Goal: Navigation & Orientation: Find specific page/section

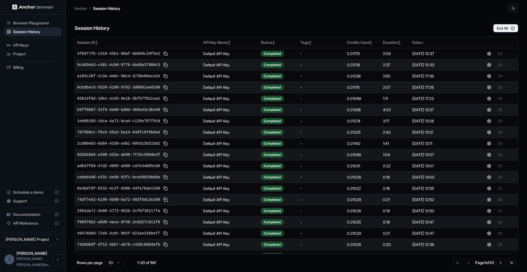
click at [32, 47] on span "API Keys" at bounding box center [36, 45] width 46 height 5
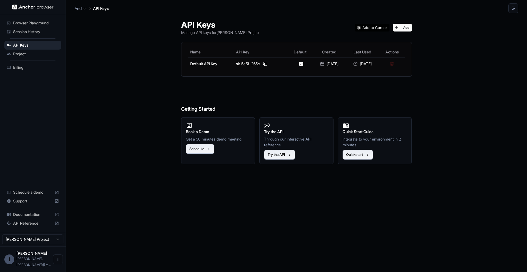
click at [27, 56] on span "Project" at bounding box center [36, 53] width 46 height 5
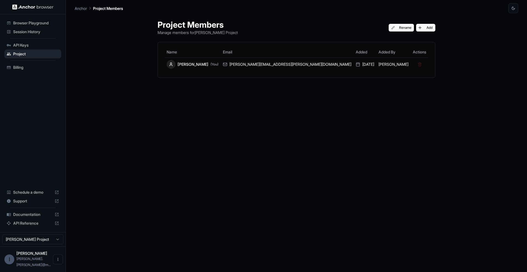
click at [25, 65] on span "Billing" at bounding box center [36, 67] width 46 height 5
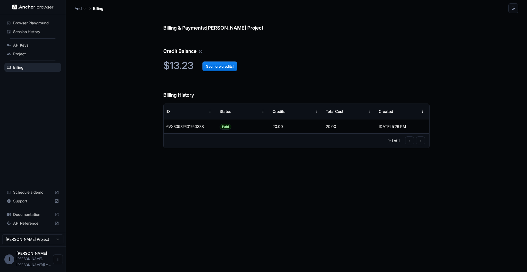
click at [24, 195] on span "Schedule a demo" at bounding box center [32, 192] width 39 height 5
click at [131, 247] on div "Browser Playground Session History API Keys Project Billing Schedule a demo Sup…" at bounding box center [263, 136] width 527 height 272
click at [26, 218] on span "Documentation" at bounding box center [32, 214] width 39 height 5
click at [39, 226] on span "API Reference" at bounding box center [32, 223] width 39 height 5
click at [34, 249] on html "Browser Playground Session History API Keys Project Billing Schedule a demo Sup…" at bounding box center [263, 136] width 527 height 272
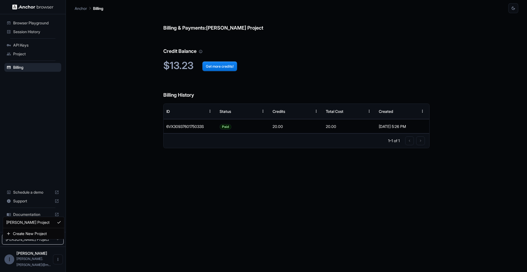
click at [101, 245] on html "Browser Playground Session History API Keys Project Billing Schedule a demo Sup…" at bounding box center [263, 136] width 527 height 272
click at [22, 246] on html "Browser Playground Session History API Keys Project Billing Schedule a demo Sup…" at bounding box center [263, 136] width 527 height 272
click at [29, 262] on div "[PERSON_NAME] [PERSON_NAME].[PERSON_NAME]@m..." at bounding box center [33, 260] width 34 height 16
click at [57, 261] on icon "Open menu" at bounding box center [58, 260] width 4 height 4
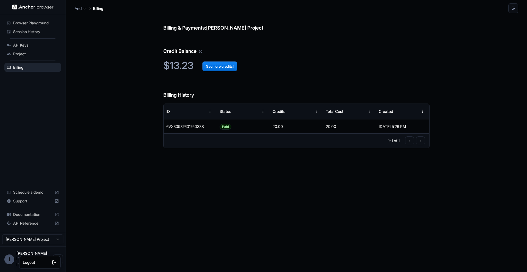
drag, startPoint x: 82, startPoint y: 260, endPoint x: 64, endPoint y: 256, distance: 18.5
click at [82, 260] on div at bounding box center [263, 136] width 527 height 272
click at [7, 261] on div "I" at bounding box center [9, 260] width 10 height 10
click at [37, 30] on span "Session History" at bounding box center [36, 31] width 46 height 5
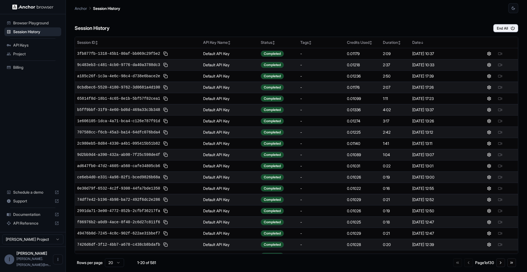
click at [17, 25] on span "Browser Playground" at bounding box center [36, 22] width 46 height 5
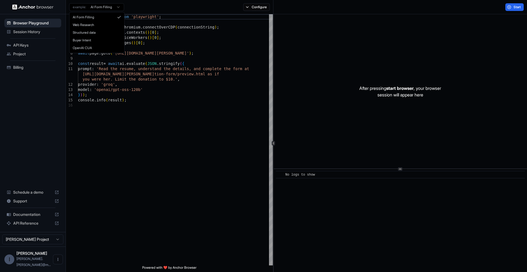
click at [108, 10] on html "Browser Playground Session History API Keys Project Billing Schedule a demo Sup…" at bounding box center [263, 136] width 527 height 272
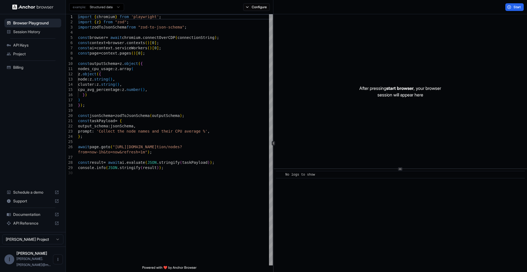
click at [112, 8] on html "Browser Playground Session History API Keys Project Billing Schedule a demo Sup…" at bounding box center [263, 136] width 527 height 272
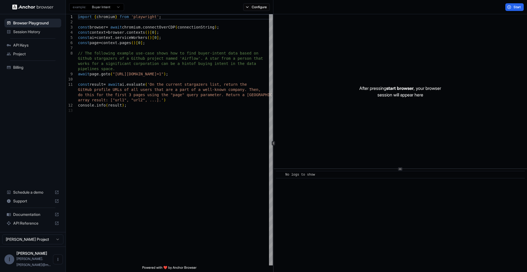
click at [113, 8] on html "Browser Playground Session History API Keys Project Billing Schedule a demo Sup…" at bounding box center [263, 136] width 527 height 272
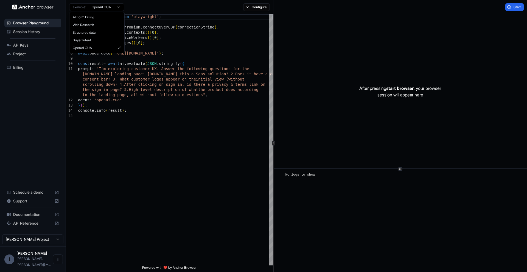
click at [93, 3] on html "Browser Playground Session History API Keys Project Billing Schedule a demo Sup…" at bounding box center [263, 136] width 527 height 272
type textarea "**********"
